Goal: Find contact information: Find contact information

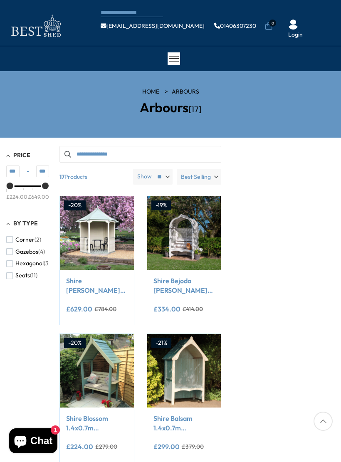
click at [17, 14] on img at bounding box center [35, 25] width 58 height 27
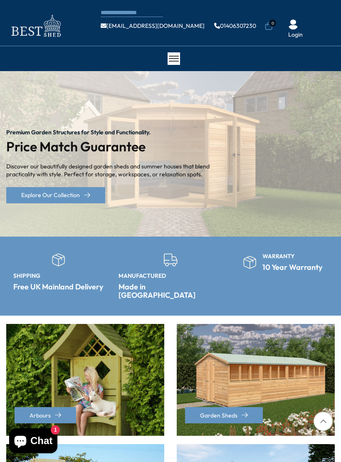
click at [16, 8] on div "CONTACT US Shipping Warranty Shop [EMAIL_ADDRESS][DOMAIN_NAME] 01406307230 0 Lo…" at bounding box center [170, 23] width 341 height 46
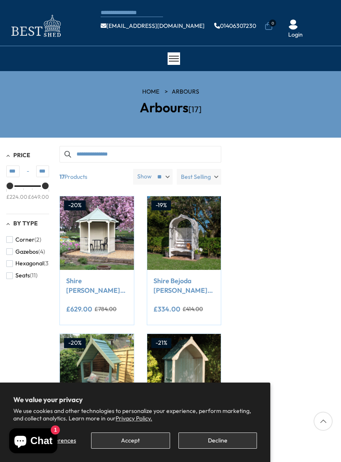
click at [324, 6] on div "CONTACT US Shipping Warranty Shop [EMAIL_ADDRESS][DOMAIN_NAME] 01406307230 0 Lo…" at bounding box center [170, 23] width 341 height 46
click at [330, 15] on ul "[EMAIL_ADDRESS][DOMAIN_NAME] 01406307230 0 Login" at bounding box center [218, 26] width 234 height 26
click at [327, 17] on ul "[EMAIL_ADDRESS][DOMAIN_NAME] 01406307230 0 Login" at bounding box center [218, 26] width 234 height 26
click at [10, 12] on img at bounding box center [35, 25] width 58 height 27
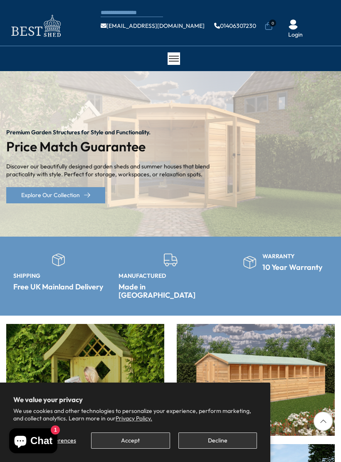
click at [19, 10] on div "CONTACT US Shipping Warranty Shop [EMAIL_ADDRESS][DOMAIN_NAME] 01406307230 0 Lo…" at bounding box center [170, 23] width 341 height 46
click at [17, 12] on img at bounding box center [35, 25] width 58 height 27
click at [322, 10] on div "CONTACT US Shipping Warranty Shop [EMAIL_ADDRESS][DOMAIN_NAME] 01406307230 0 Lo…" at bounding box center [170, 23] width 341 height 46
click at [331, 7] on div "CONTACT US Shipping Warranty Shop [EMAIL_ADDRESS][DOMAIN_NAME] 01406307230 0 Lo…" at bounding box center [170, 23] width 341 height 46
click at [329, 15] on ul "[EMAIL_ADDRESS][DOMAIN_NAME] 01406307230 0 Login" at bounding box center [218, 26] width 234 height 26
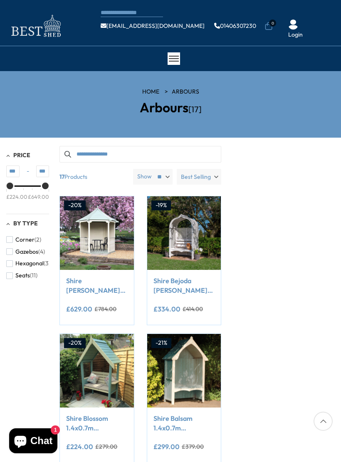
click at [12, 8] on div "CONTACT US Shipping Warranty Shop [EMAIL_ADDRESS][DOMAIN_NAME] 01406307230 0 Lo…" at bounding box center [170, 23] width 341 height 46
click at [329, 13] on ul "[EMAIL_ADDRESS][DOMAIN_NAME] 01406307230 0 Login" at bounding box center [218, 26] width 234 height 26
click at [323, 12] on div "CONTACT US Shipping Warranty Shop [EMAIL_ADDRESS][DOMAIN_NAME] 01406307230 0 Lo…" at bounding box center [170, 23] width 341 height 46
click at [328, 10] on div "CONTACT US Shipping Warranty Shop [EMAIL_ADDRESS][DOMAIN_NAME] 01406307230 0 Lo…" at bounding box center [170, 23] width 341 height 46
click at [327, 10] on div "CONTACT US Shipping Warranty Shop [EMAIL_ADDRESS][DOMAIN_NAME] 01406307230 0 Lo…" at bounding box center [170, 23] width 341 height 46
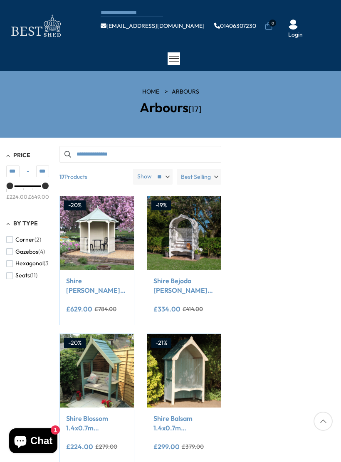
click at [11, 10] on div "CONTACT US Shipping Warranty Shop [EMAIL_ADDRESS][DOMAIN_NAME] 01406307230 0 Lo…" at bounding box center [170, 23] width 341 height 46
click at [13, 9] on div "CONTACT US Shipping Warranty Shop info@bestshed.co.uk 01406307230 0 Login" at bounding box center [170, 23] width 341 height 46
click at [319, 8] on div "CONTACT US Shipping Warranty Shop info@bestshed.co.uk 01406307230 0 Login" at bounding box center [170, 23] width 341 height 46
click at [322, 12] on div "CONTACT US Shipping Warranty Shop info@bestshed.co.uk 01406307230 0 Login" at bounding box center [170, 23] width 341 height 46
click at [317, 17] on ul "[EMAIL_ADDRESS][DOMAIN_NAME] 01406307230 0 Login" at bounding box center [218, 26] width 234 height 26
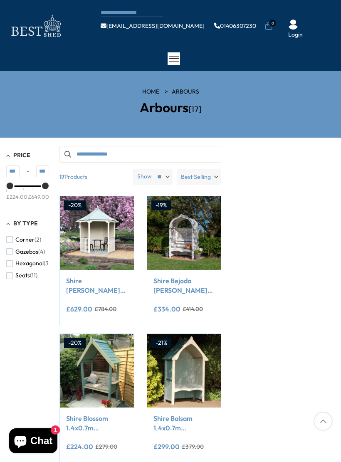
click at [321, 16] on ul "[EMAIL_ADDRESS][DOMAIN_NAME] 01406307230 0 Login" at bounding box center [218, 26] width 234 height 26
click at [20, 12] on img at bounding box center [35, 25] width 58 height 27
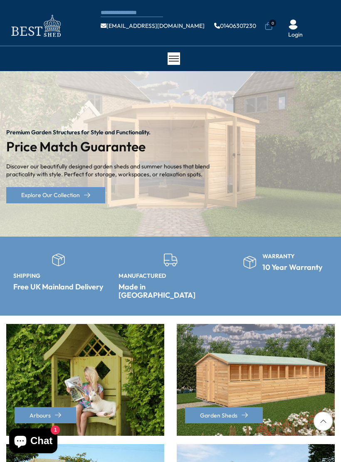
click at [20, 12] on img at bounding box center [35, 25] width 58 height 27
click at [327, 418] on icon at bounding box center [323, 421] width 19 height 19
click at [324, 414] on icon at bounding box center [323, 421] width 19 height 19
